Goal: Transaction & Acquisition: Purchase product/service

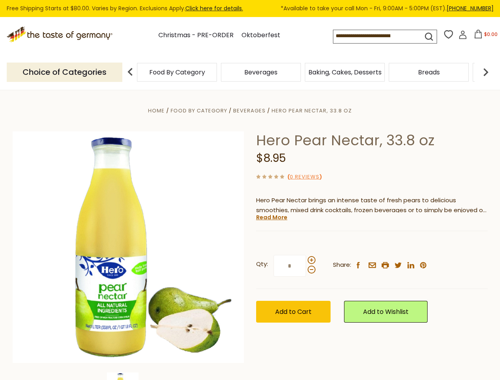
click at [250, 190] on div "Home Food By Category [GEOGRAPHIC_DATA] Hero Pear Nectar, 33.8 oz Hero Pear Nec…" at bounding box center [250, 258] width 487 height 305
click at [373, 36] on input at bounding box center [370, 35] width 75 height 11
click at [484, 36] on span "$0.00" at bounding box center [490, 34] width 13 height 7
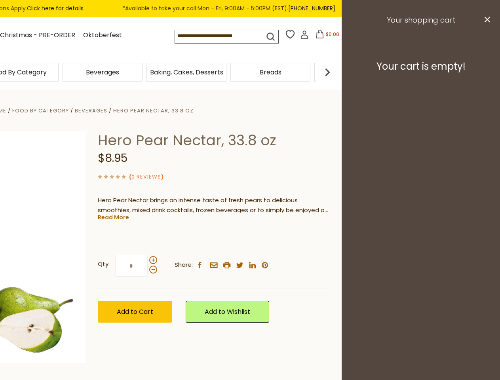
click at [145, 72] on div "Beverages" at bounding box center [103, 72] width 84 height 19
click at [59, 72] on div "Beverages" at bounding box center [19, 72] width 80 height 19
click at [486, 72] on h3 "Your cart is empty!" at bounding box center [421, 67] width 139 height 12
click at [250, 235] on div "Hero Pear Nectar, 33.8 oz $8.95 ( 0 Reviews ) Hero Pear Nectar brings an intens…" at bounding box center [214, 235] width 232 height 209
click at [128, 376] on div "Home Food By Category [GEOGRAPHIC_DATA] Hero Pear Nectar, 33.8 oz Hero Pear Nec…" at bounding box center [91, 258] width 487 height 305
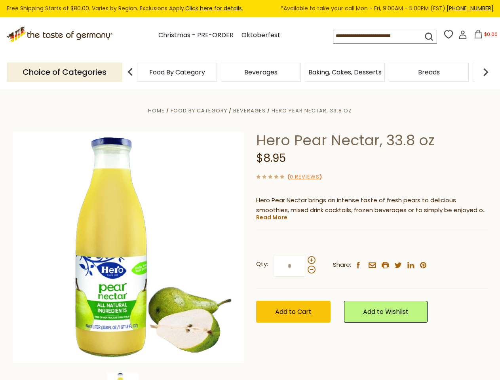
click at [271, 217] on link "Read More" at bounding box center [271, 217] width 31 height 8
